Goal: Transaction & Acquisition: Purchase product/service

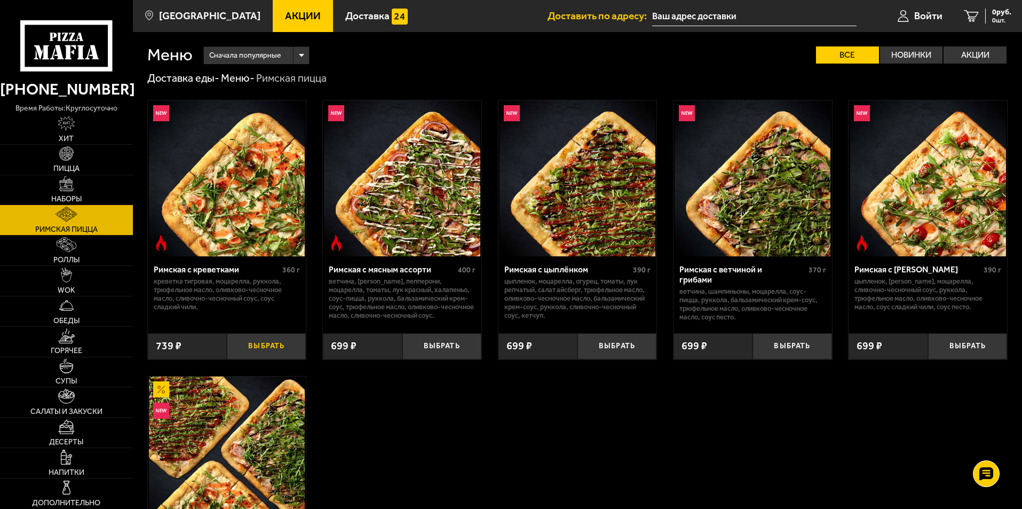
click at [272, 357] on button "Выбрать" at bounding box center [266, 346] width 79 height 26
drag, startPoint x: 289, startPoint y: 343, endPoint x: 319, endPoint y: 389, distance: 54.8
click at [289, 347] on button "+" at bounding box center [293, 346] width 26 height 26
click at [69, 167] on span "Пицца" at bounding box center [66, 168] width 26 height 7
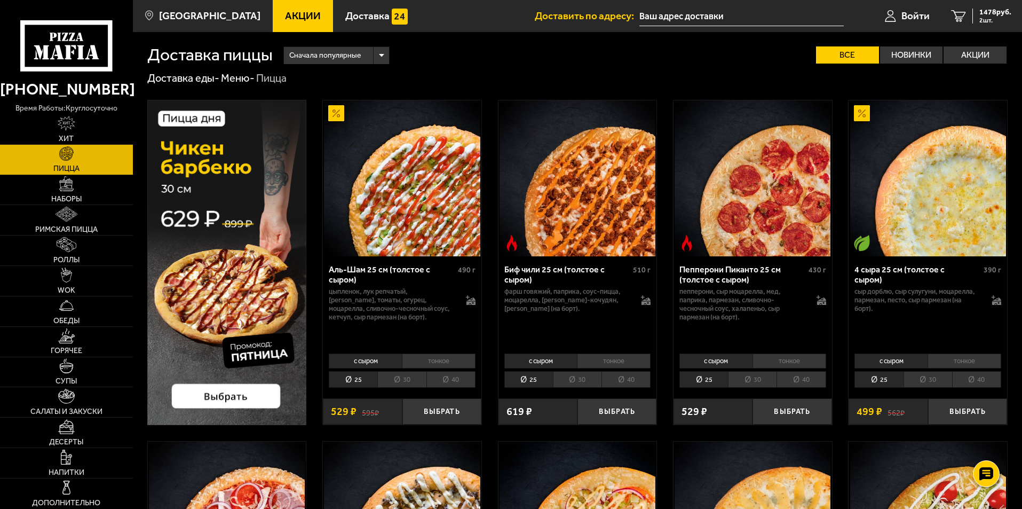
click at [444, 363] on li "тонкое" at bounding box center [439, 360] width 74 height 15
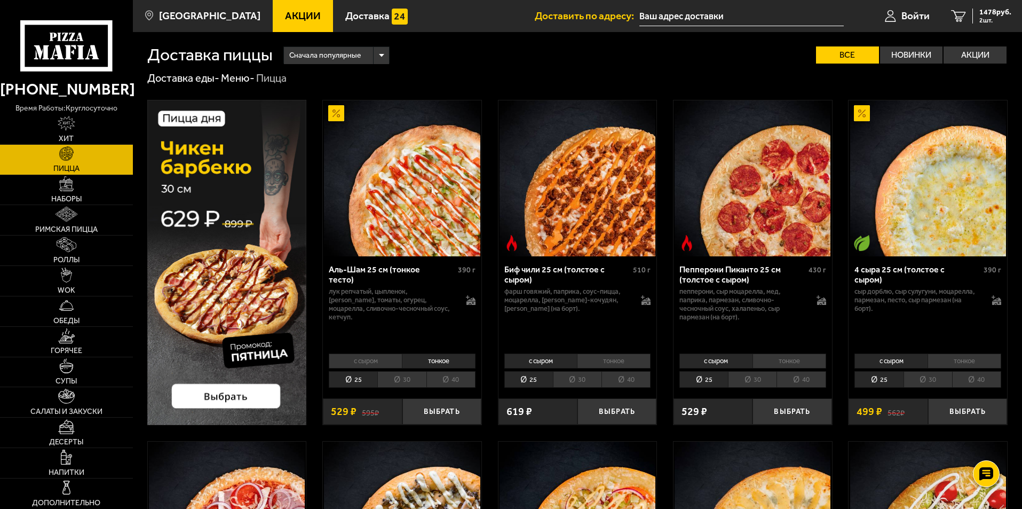
click at [407, 383] on li "30" at bounding box center [401, 379] width 49 height 17
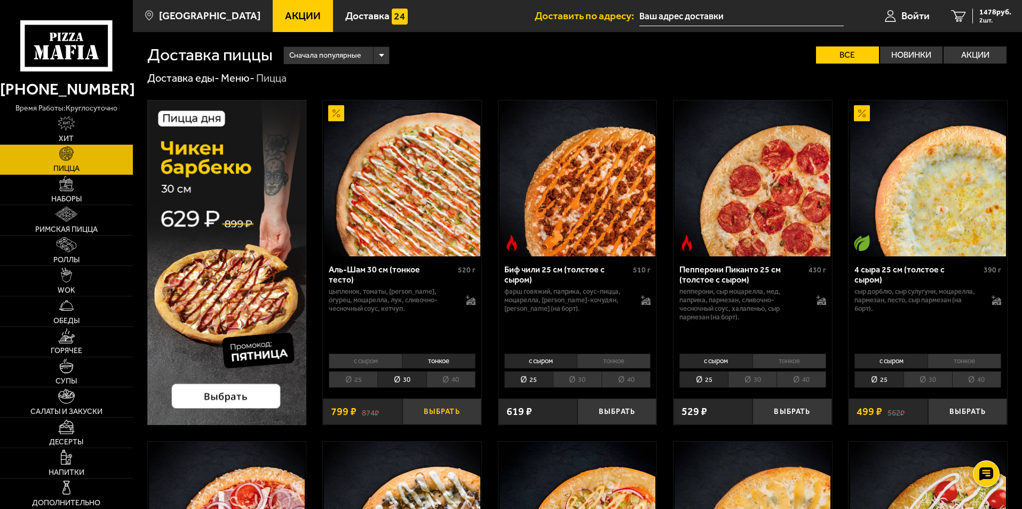
click at [438, 413] on button "Выбрать" at bounding box center [442, 411] width 79 height 26
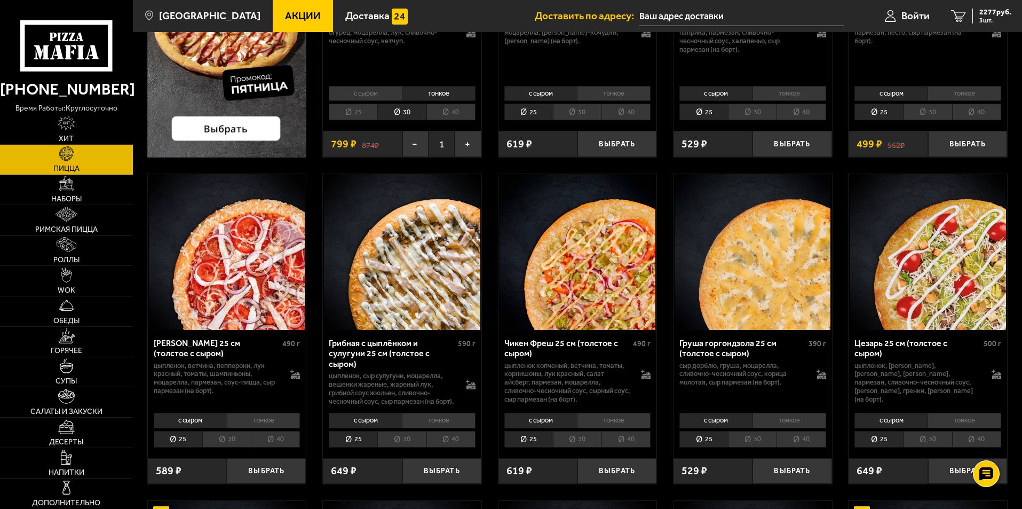
scroll to position [267, 0]
click at [67, 133] on link "Хит" at bounding box center [66, 129] width 133 height 30
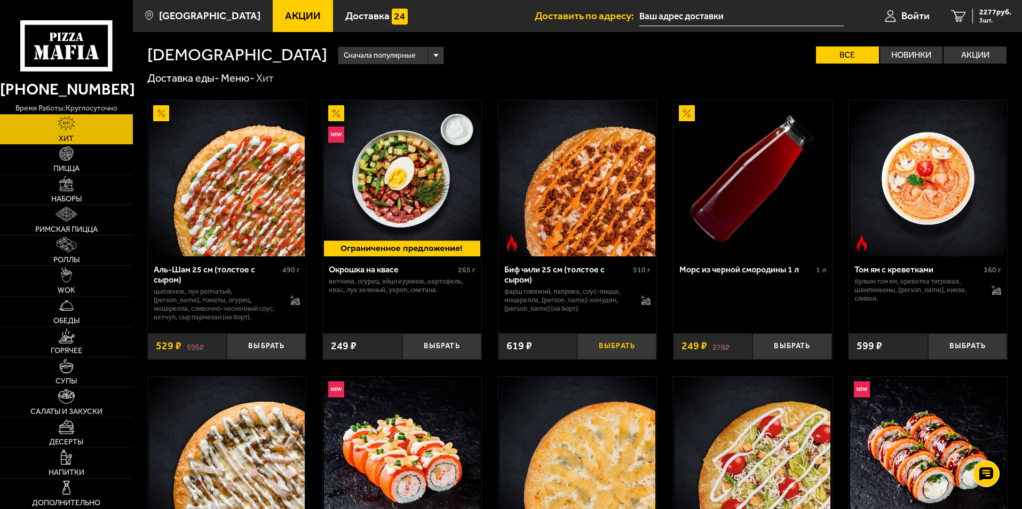
click at [610, 347] on button "Выбрать" at bounding box center [617, 346] width 79 height 26
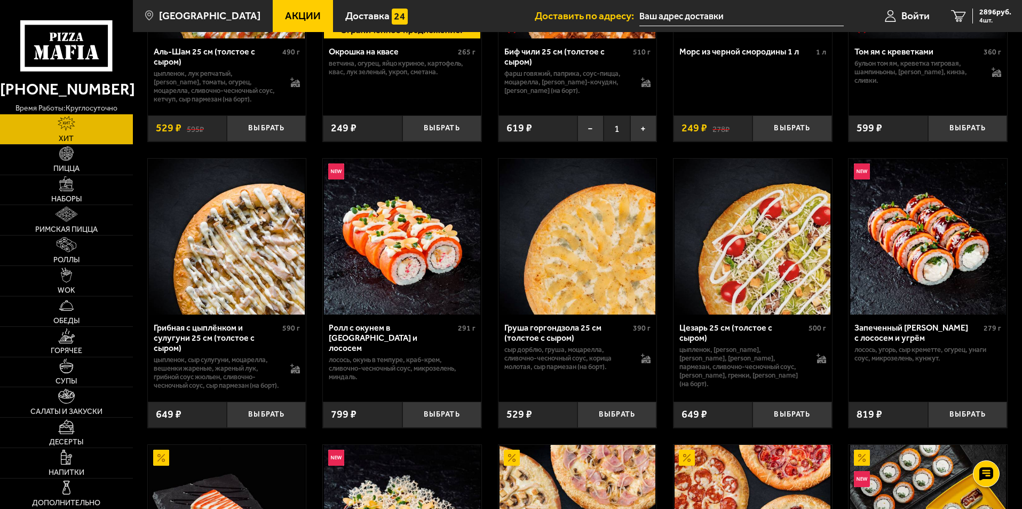
scroll to position [214, 0]
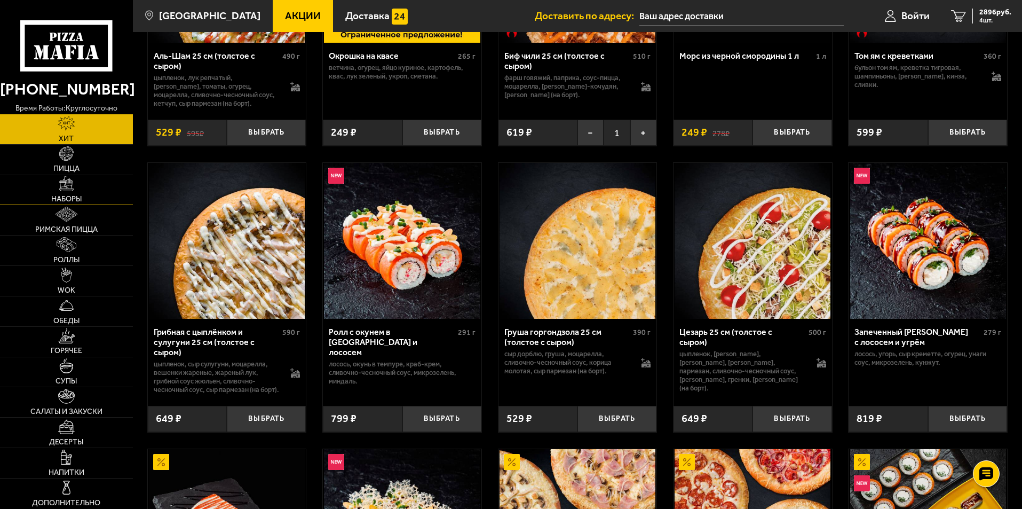
click at [62, 184] on img at bounding box center [66, 183] width 15 height 15
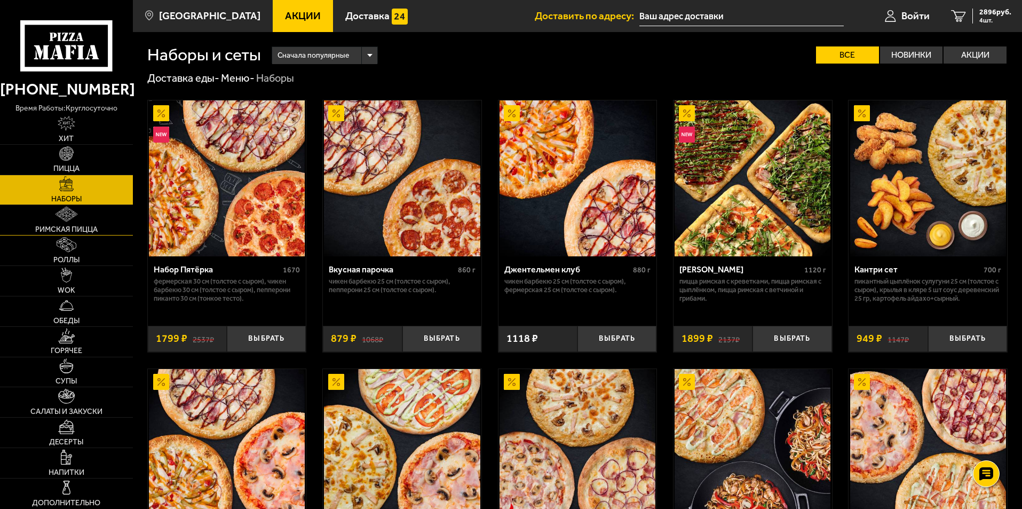
click at [58, 222] on link "Римская пицца" at bounding box center [66, 220] width 133 height 30
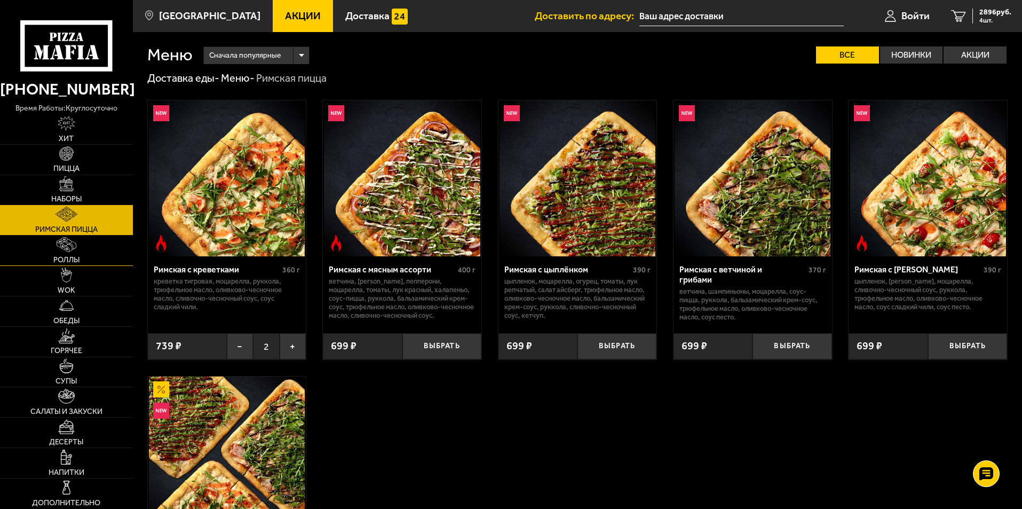
click at [66, 254] on link "Роллы" at bounding box center [66, 250] width 133 height 30
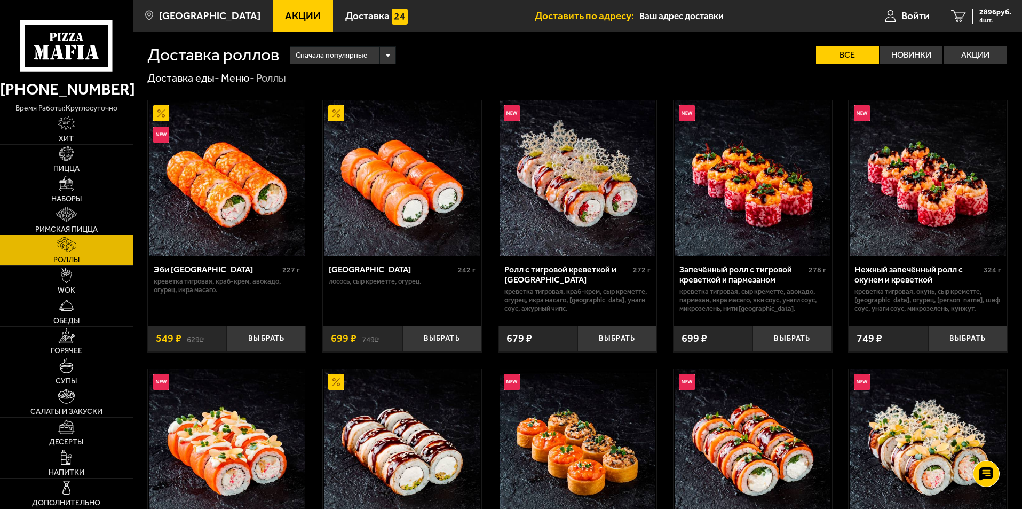
click at [57, 218] on img at bounding box center [66, 214] width 21 height 15
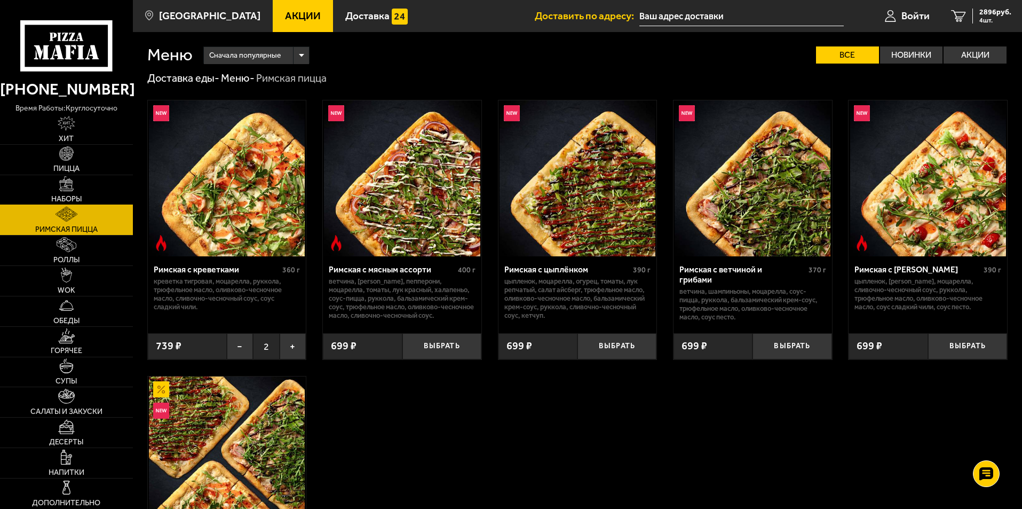
click at [72, 184] on img at bounding box center [66, 183] width 15 height 15
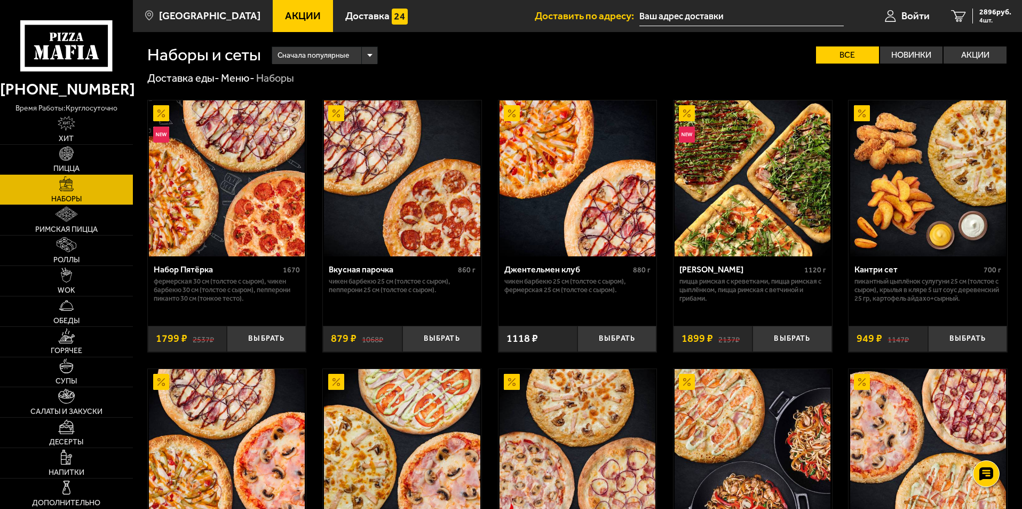
click at [72, 165] on span "Пицца" at bounding box center [66, 168] width 26 height 7
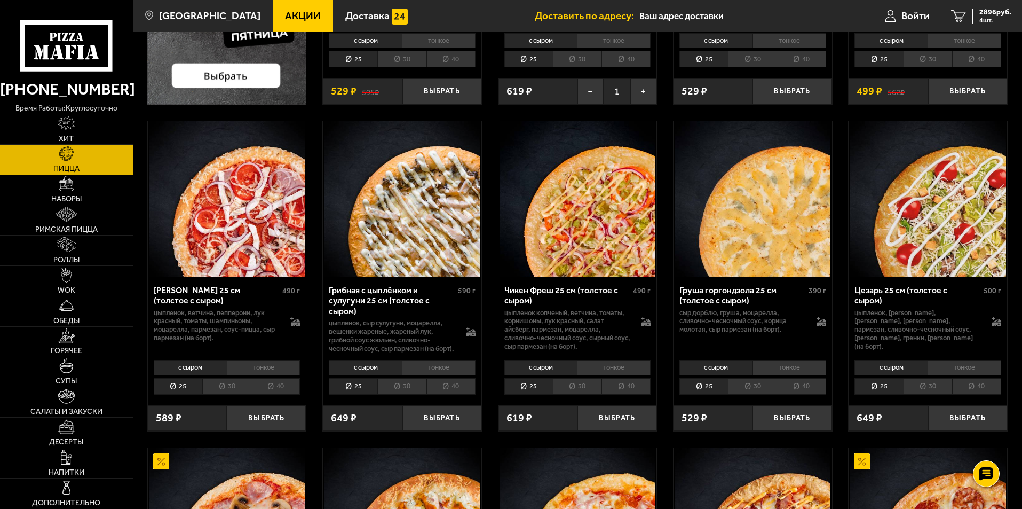
scroll to position [374, 0]
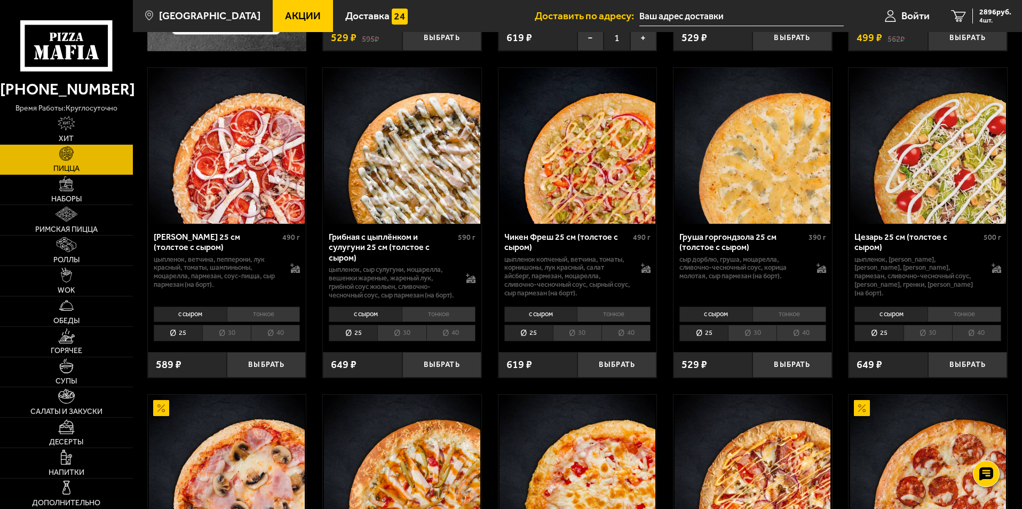
click at [627, 320] on li "тонкое" at bounding box center [614, 313] width 74 height 15
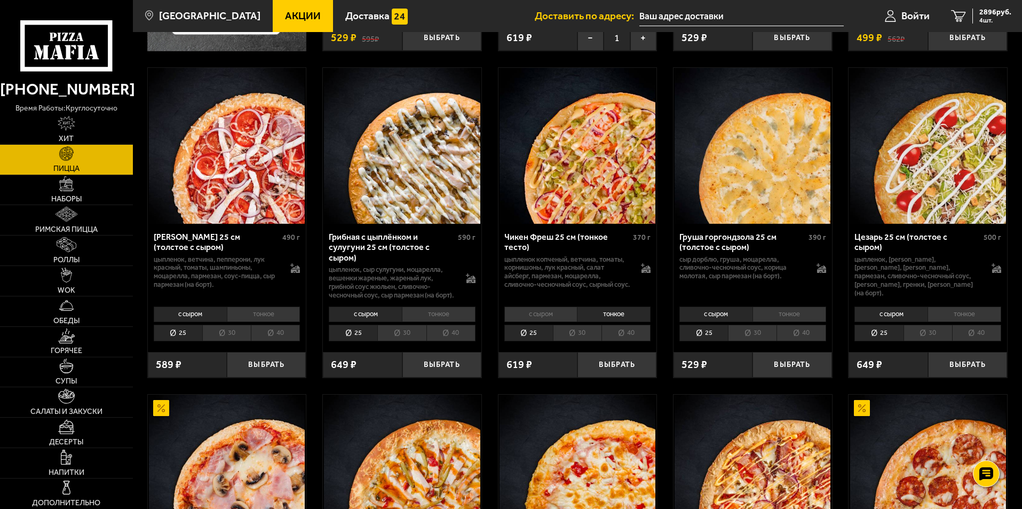
click at [577, 341] on li "30" at bounding box center [577, 333] width 49 height 17
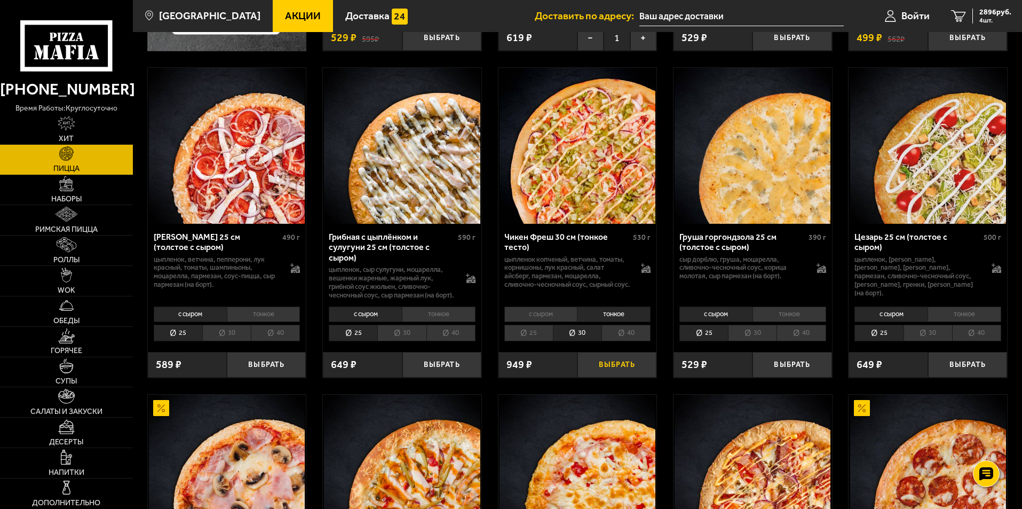
click at [627, 375] on button "Выбрать" at bounding box center [617, 365] width 79 height 26
click at [994, 12] on span "3845 руб." at bounding box center [996, 12] width 32 height 7
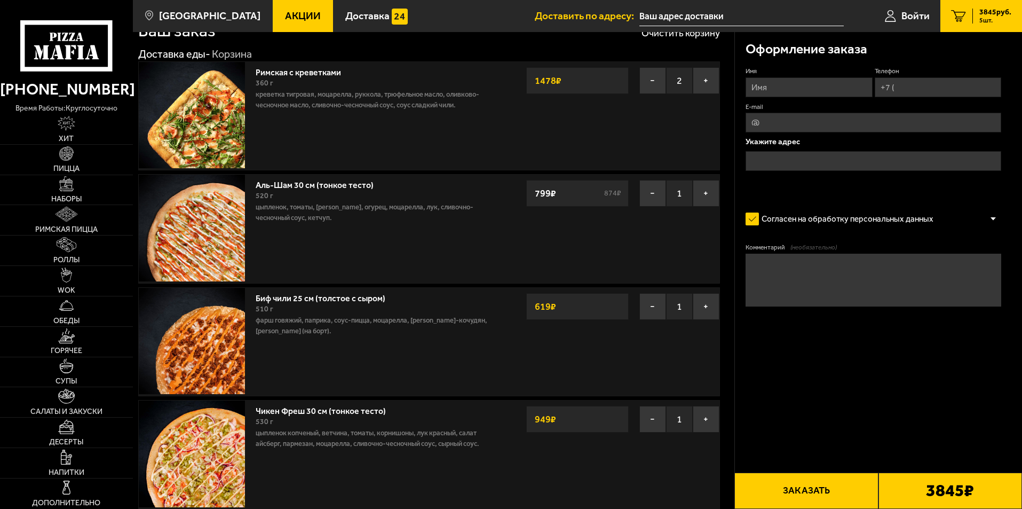
scroll to position [53, 0]
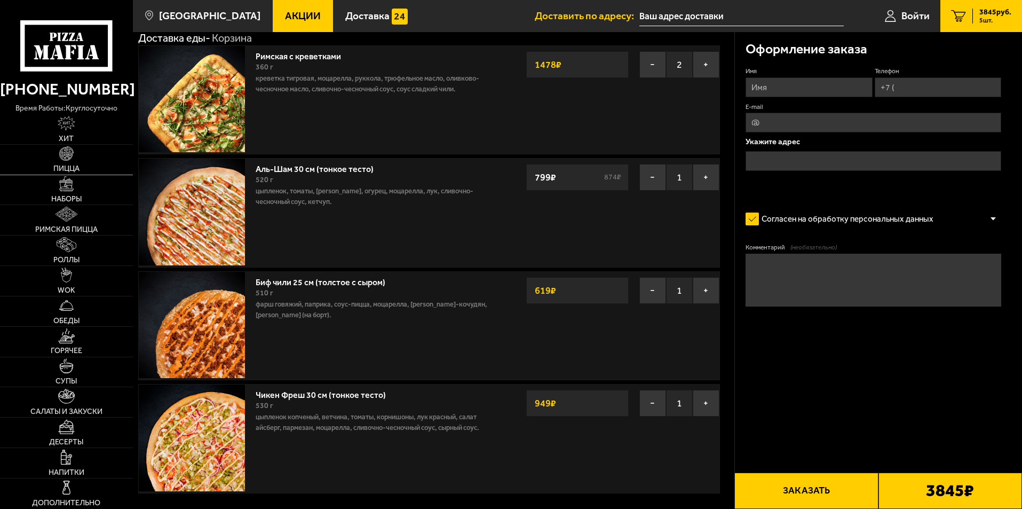
click at [77, 159] on link "Пицца" at bounding box center [66, 160] width 133 height 30
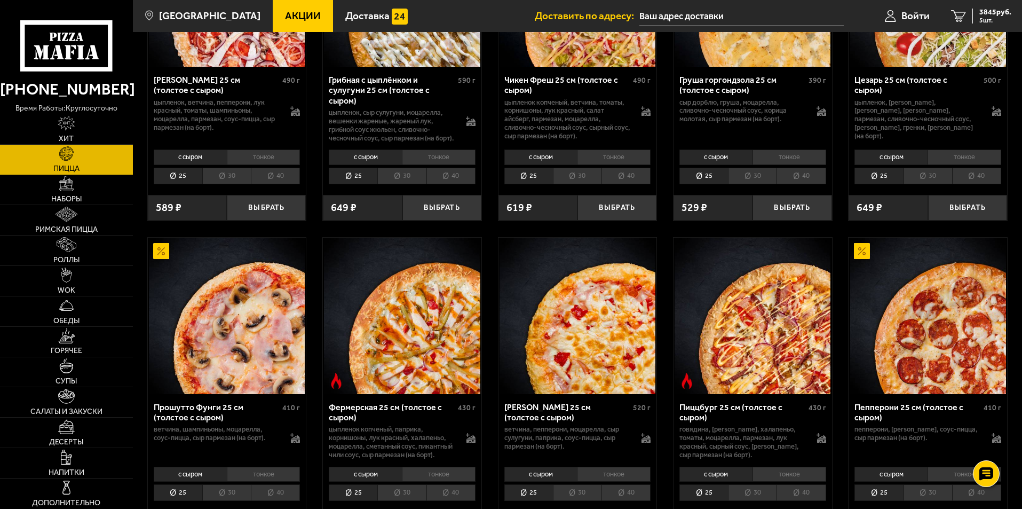
scroll to position [641, 0]
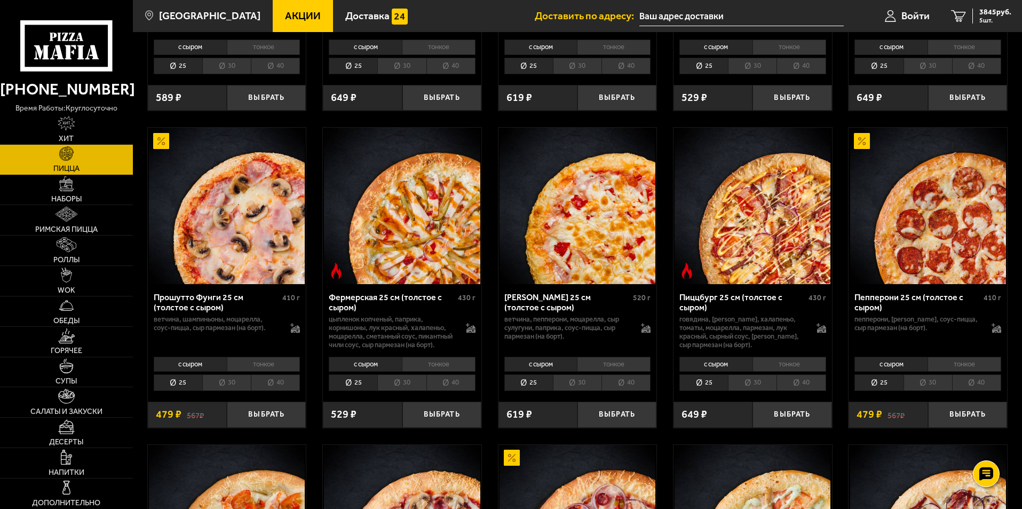
click at [963, 372] on li "тонкое" at bounding box center [965, 364] width 74 height 15
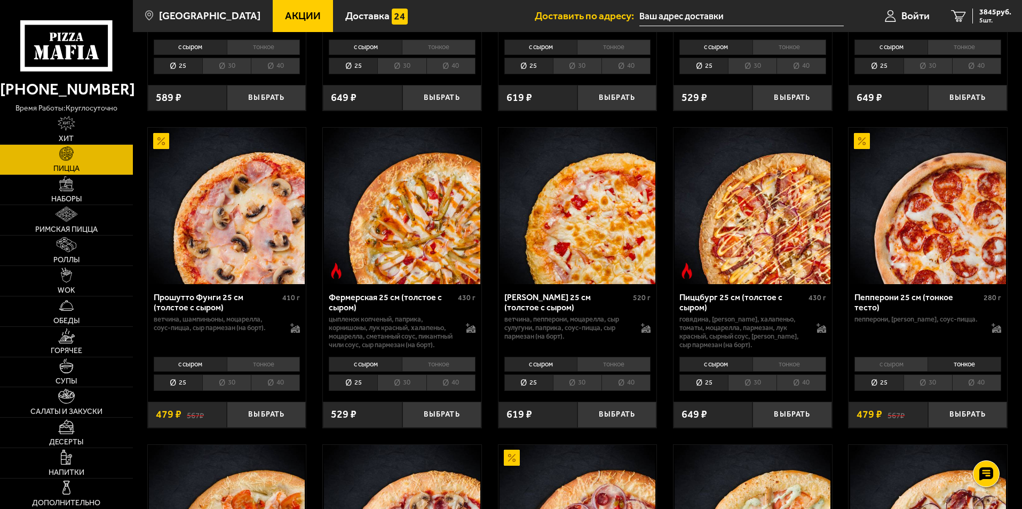
click at [935, 391] on li "30" at bounding box center [928, 382] width 49 height 17
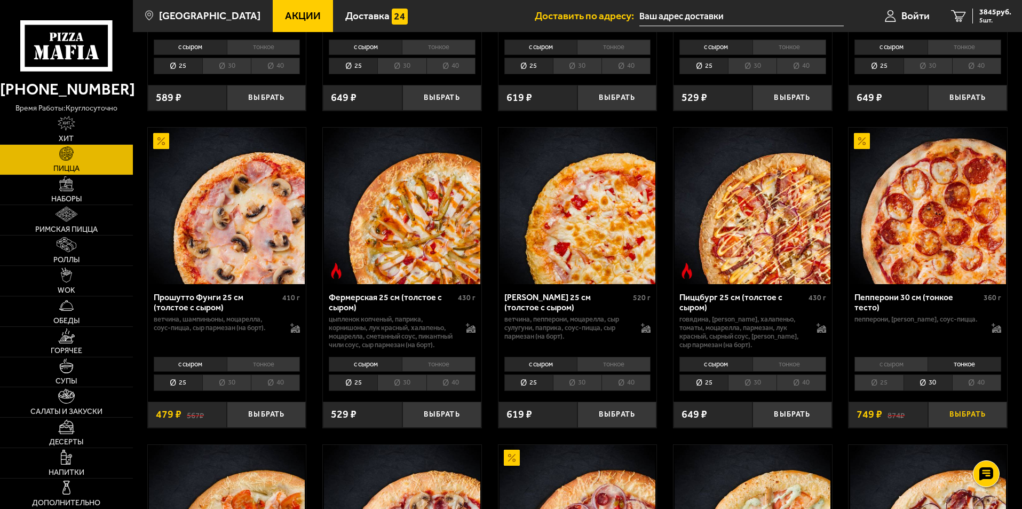
click at [963, 428] on button "Выбрать" at bounding box center [968, 415] width 79 height 26
click at [986, 14] on span "4594 руб." at bounding box center [996, 12] width 32 height 7
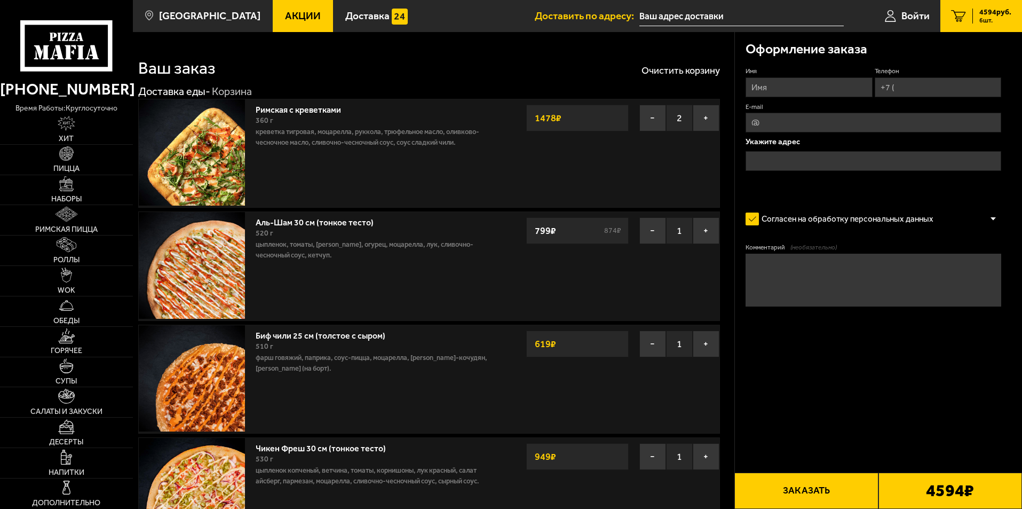
click at [800, 81] on input "Имя" at bounding box center [809, 87] width 127 height 20
type input "[PERSON_NAME]"
click at [940, 89] on input "Телефон" at bounding box center [938, 87] width 127 height 20
type input "[PHONE_NUMBER]"
click at [981, 76] on fieldset "Телефон Применить скидку Вы будете зарегистрированы автоматически. [PHONE_NUMBE…" at bounding box center [938, 82] width 127 height 30
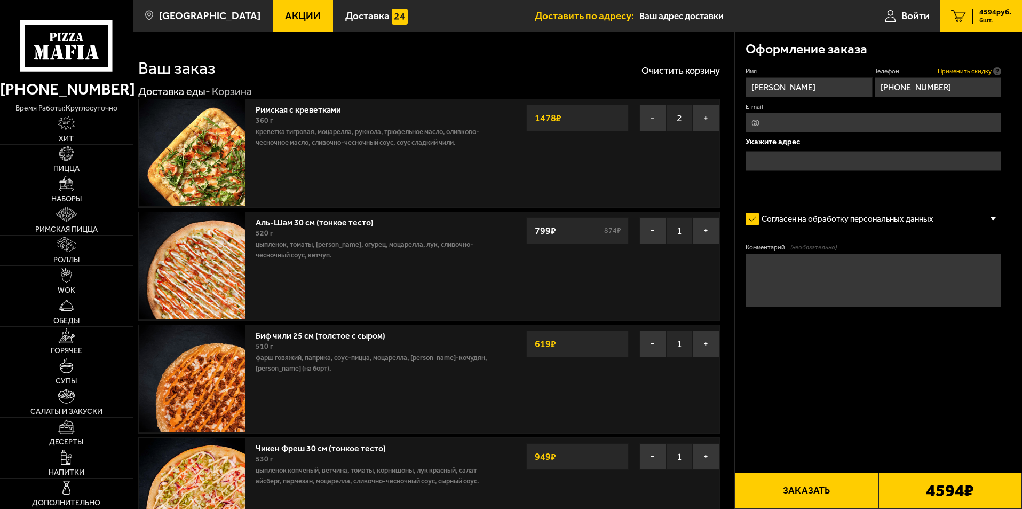
click at [985, 70] on span "Применить скидку" at bounding box center [965, 71] width 54 height 9
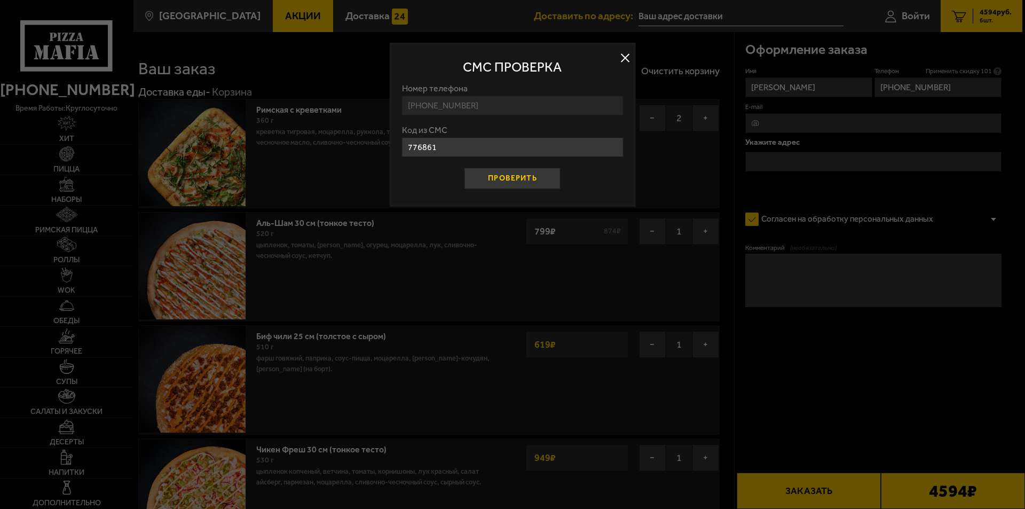
type input "776861"
click at [511, 178] on button "Проверить" at bounding box center [513, 178] width 96 height 21
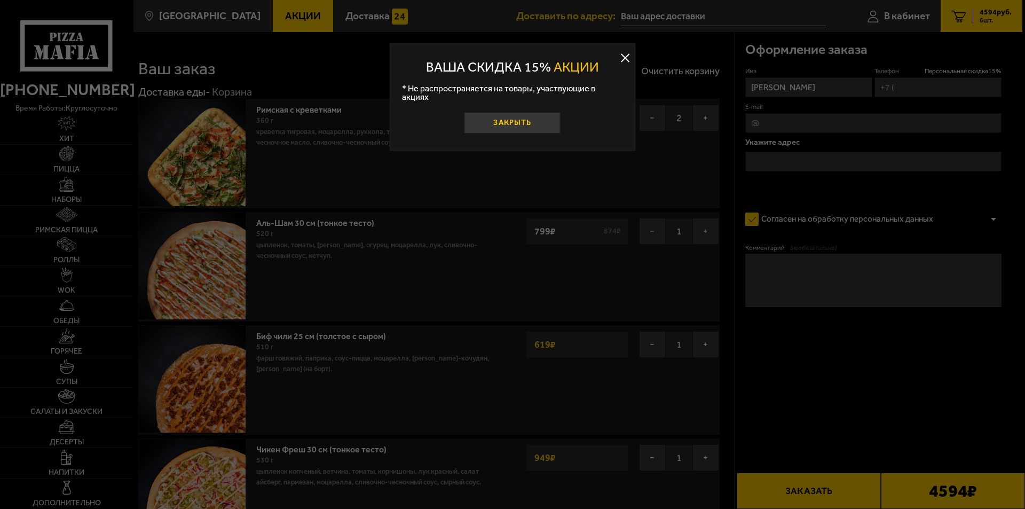
click at [503, 116] on button "Закрыть" at bounding box center [513, 122] width 96 height 21
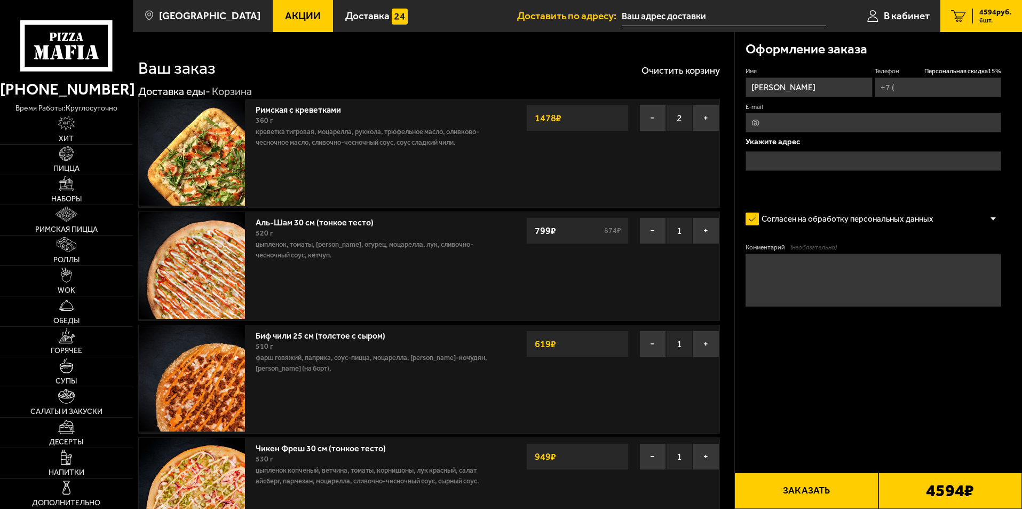
click at [910, 87] on input "Телефон Персональная скидка 15 %" at bounding box center [938, 87] width 127 height 20
type input "[PHONE_NUMBER]"
click at [780, 160] on input "text" at bounding box center [874, 161] width 256 height 20
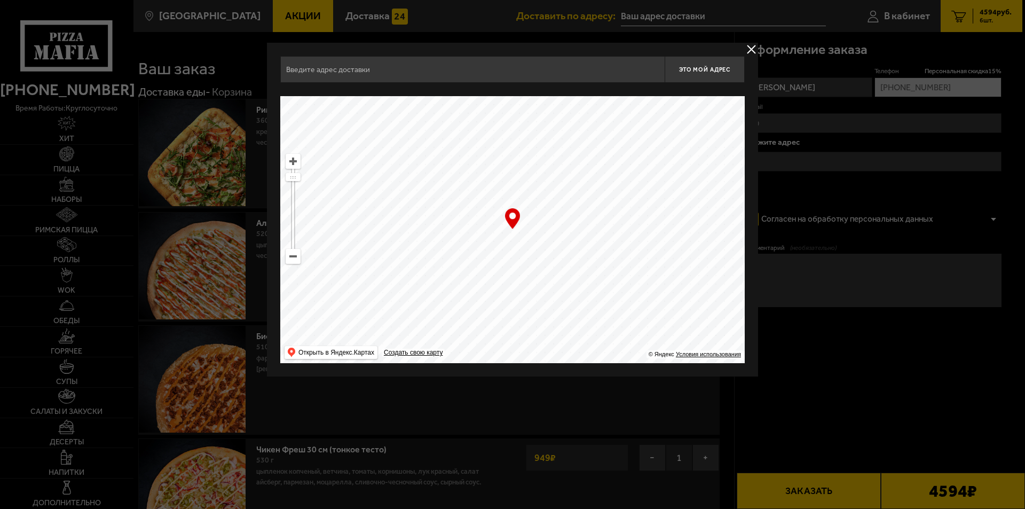
click at [360, 72] on input "text" at bounding box center [472, 69] width 384 height 27
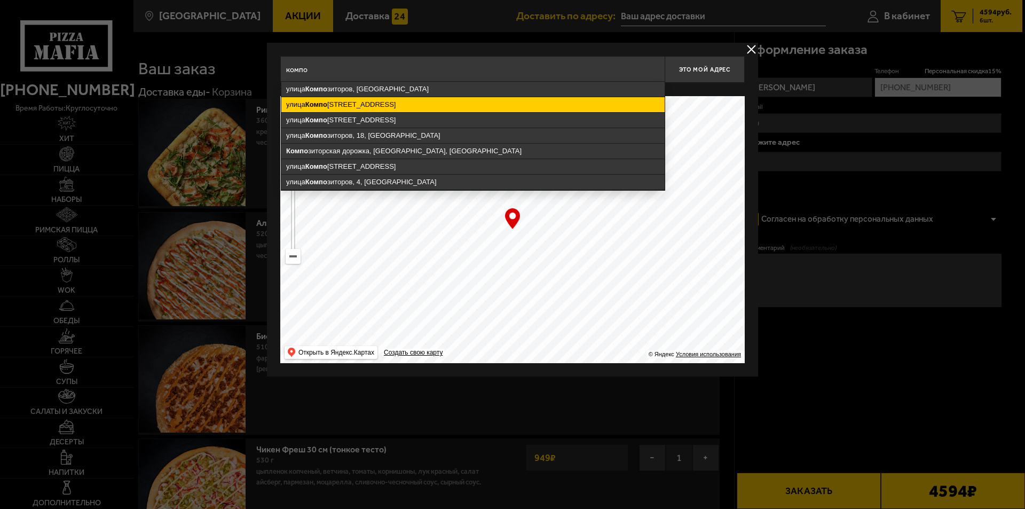
click at [461, 105] on ymaps "[STREET_ADDRESS]" at bounding box center [472, 104] width 383 height 15
type input "[STREET_ADDRESS]"
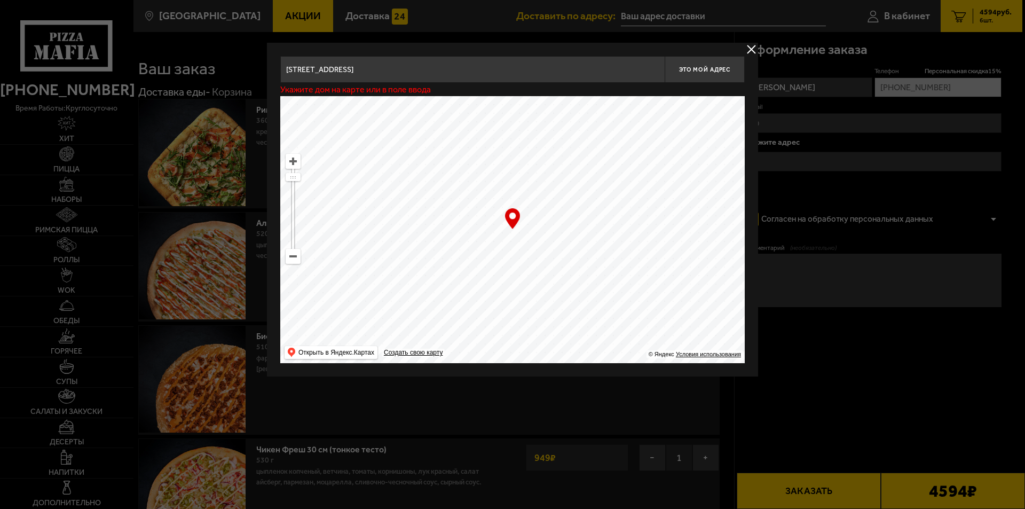
type input "[STREET_ADDRESS]"
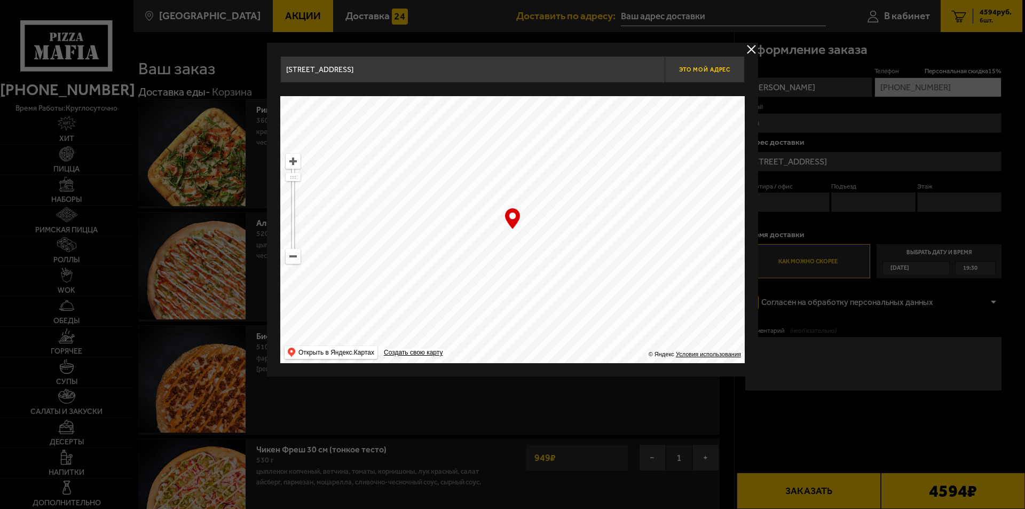
click at [695, 63] on button "Это мой адрес" at bounding box center [705, 69] width 80 height 27
type input "[STREET_ADDRESS]"
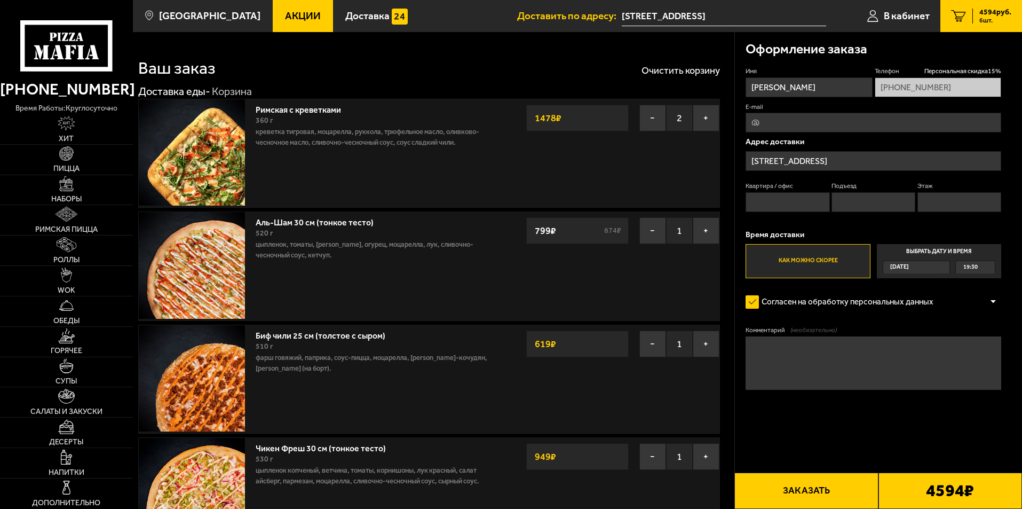
click at [788, 198] on input "Квартира / офис" at bounding box center [788, 202] width 84 height 20
type input "204"
click at [860, 201] on input "Подъезд" at bounding box center [874, 202] width 84 height 20
type input "2"
click at [965, 202] on input "Этаж" at bounding box center [960, 202] width 84 height 20
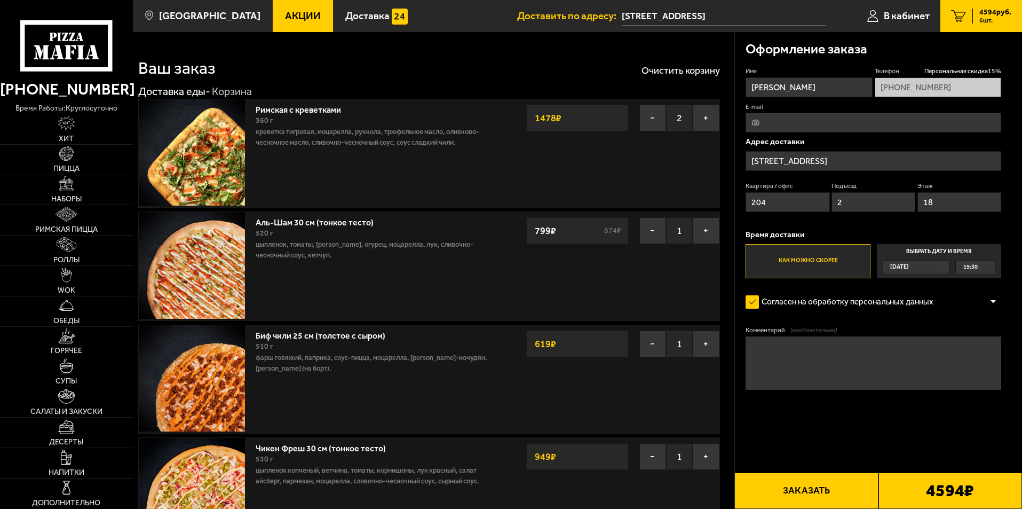
type input "18"
click at [814, 341] on textarea "Комментарий (необязательно)" at bounding box center [874, 362] width 256 height 53
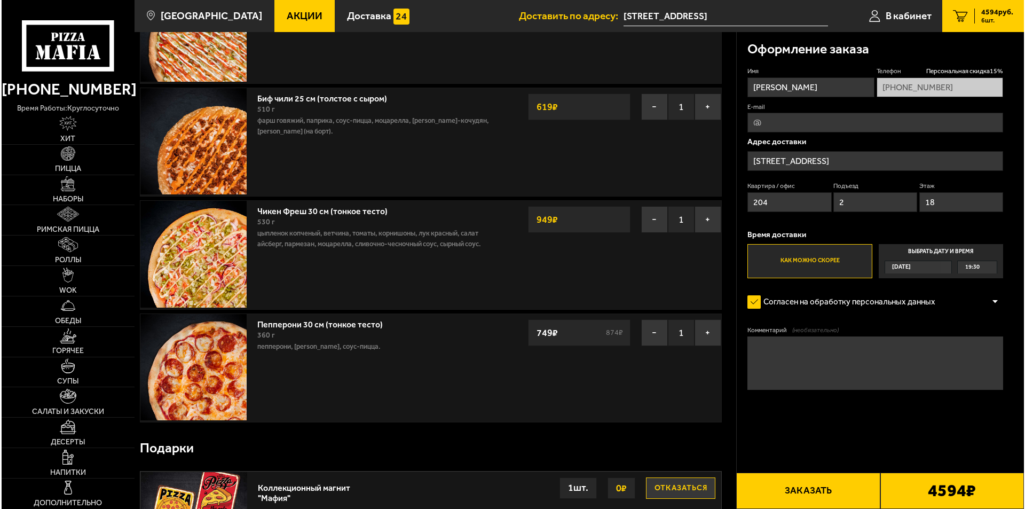
scroll to position [320, 0]
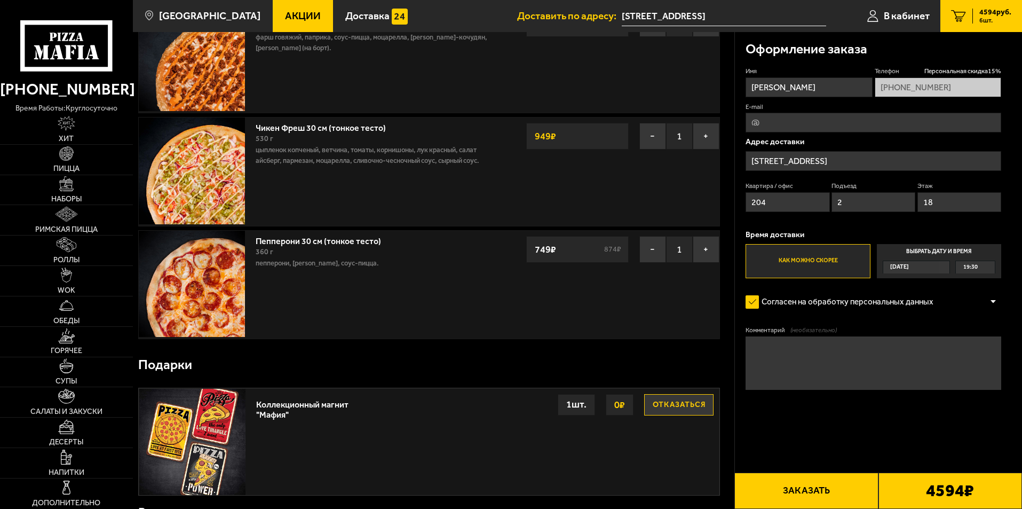
click at [793, 492] on button "Заказать" at bounding box center [807, 491] width 144 height 36
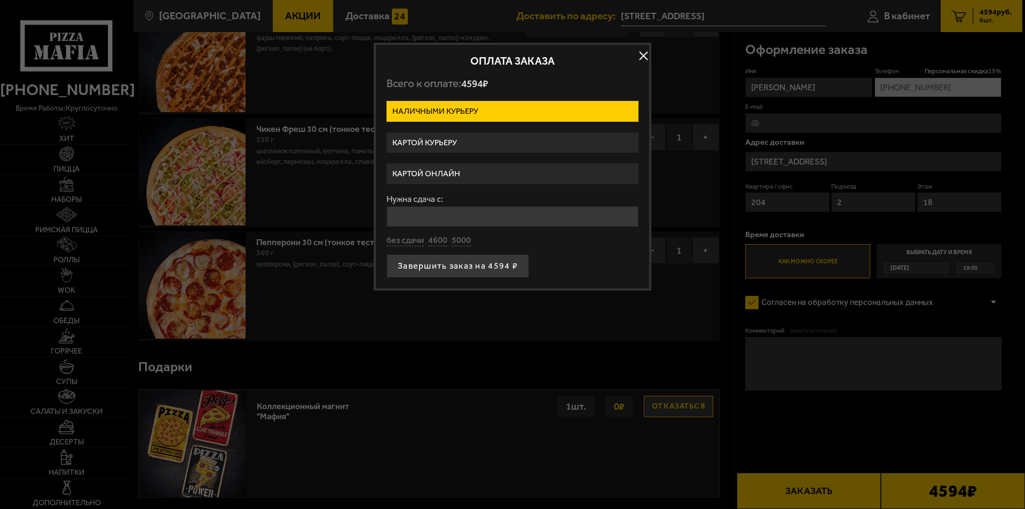
click at [423, 146] on label "Картой курьеру" at bounding box center [513, 142] width 252 height 21
click at [0, 0] on input "Картой курьеру" at bounding box center [0, 0] width 0 height 0
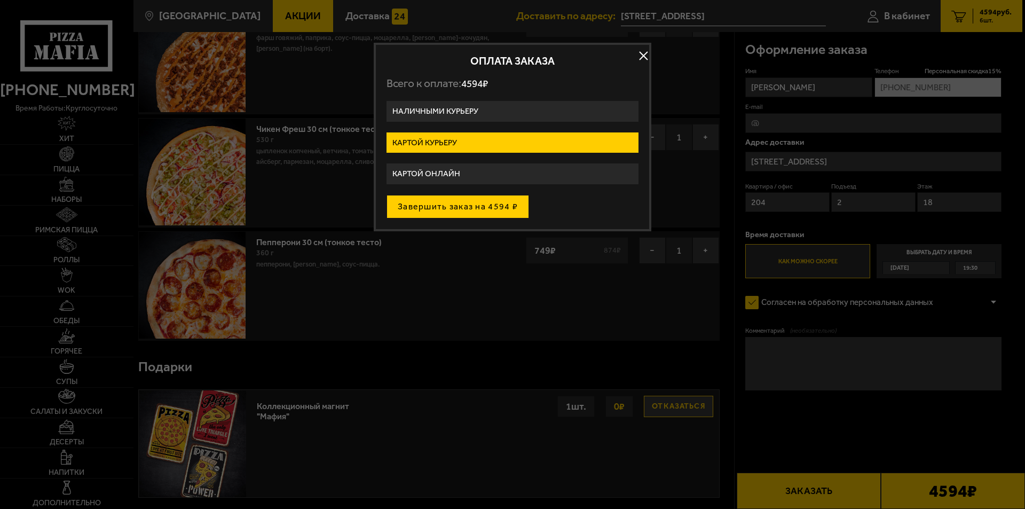
click at [435, 210] on button "Завершить заказ на 4594 ₽" at bounding box center [458, 206] width 143 height 23
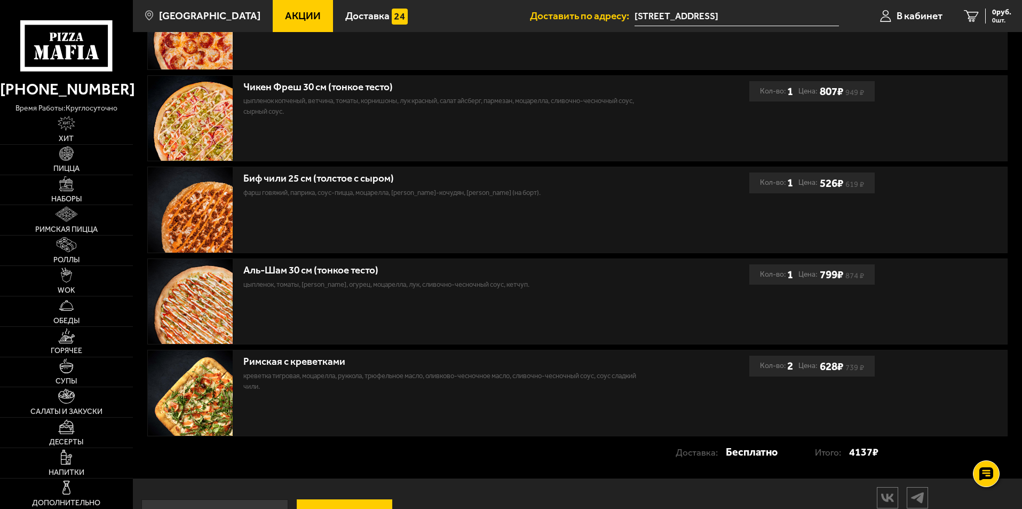
scroll to position [438, 0]
